Goal: Task Accomplishment & Management: Manage account settings

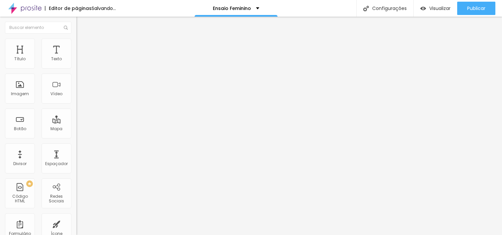
click at [76, 57] on span "Trocar imagem" at bounding box center [94, 55] width 36 height 6
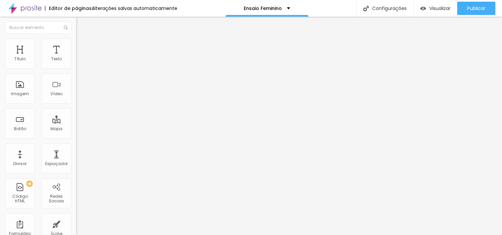
click at [76, 56] on div "Trocar imagem" at bounding box center [114, 54] width 76 height 5
click at [113, 56] on img at bounding box center [115, 54] width 4 height 4
click at [76, 104] on span "4:3 Padrão" at bounding box center [87, 101] width 22 height 6
click at [76, 114] on div "Padrão 4:3" at bounding box center [114, 110] width 76 height 6
click at [76, 57] on span "Trocar imagem" at bounding box center [94, 55] width 36 height 6
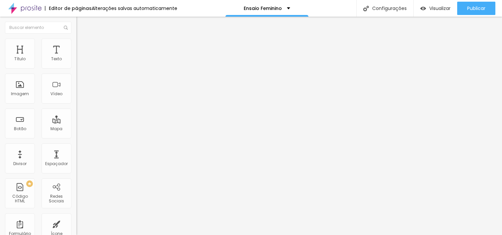
click at [76, 104] on span "Original" at bounding box center [84, 101] width 16 height 6
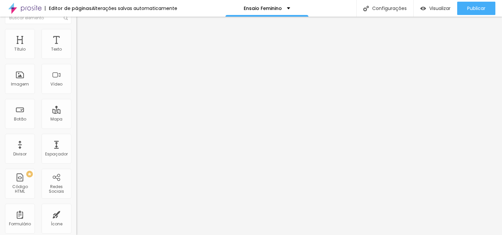
scroll to position [9, 0]
click at [76, 103] on span "Padrão" at bounding box center [83, 100] width 15 height 6
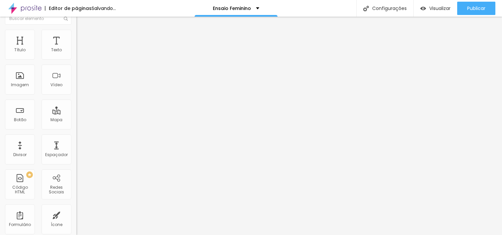
scroll to position [0, 0]
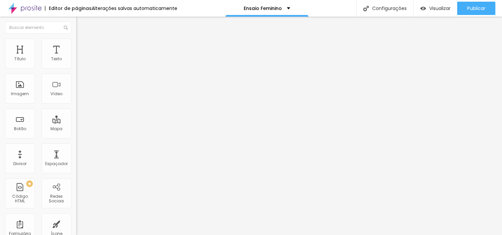
click at [76, 57] on span "Trocar imagem" at bounding box center [94, 55] width 36 height 6
click at [76, 104] on span "Original" at bounding box center [84, 101] width 16 height 6
click at [76, 112] on span "Padrão" at bounding box center [83, 109] width 15 height 6
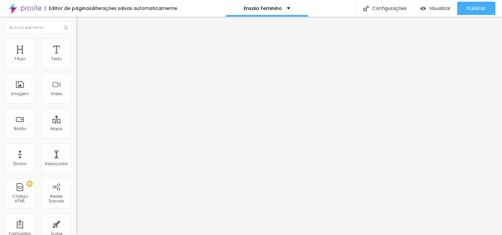
click at [76, 57] on span "Trocar imagem" at bounding box center [94, 55] width 36 height 6
click at [76, 104] on span "Original" at bounding box center [84, 101] width 16 height 6
click at [76, 112] on span "Padrão" at bounding box center [83, 109] width 15 height 6
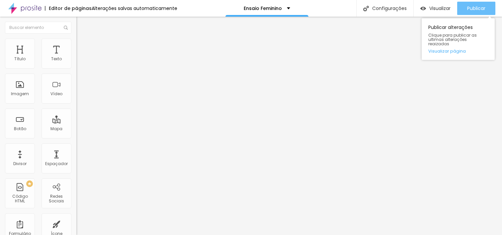
click at [479, 7] on span "Publicar" at bounding box center [477, 8] width 18 height 5
